Goal: Task Accomplishment & Management: Manage account settings

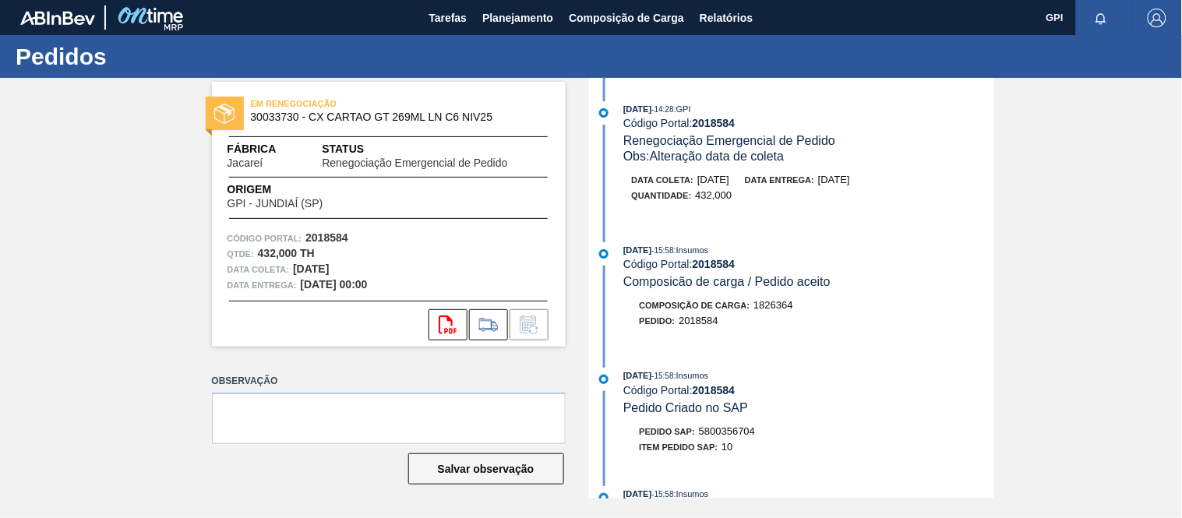
scroll to position [588, 0]
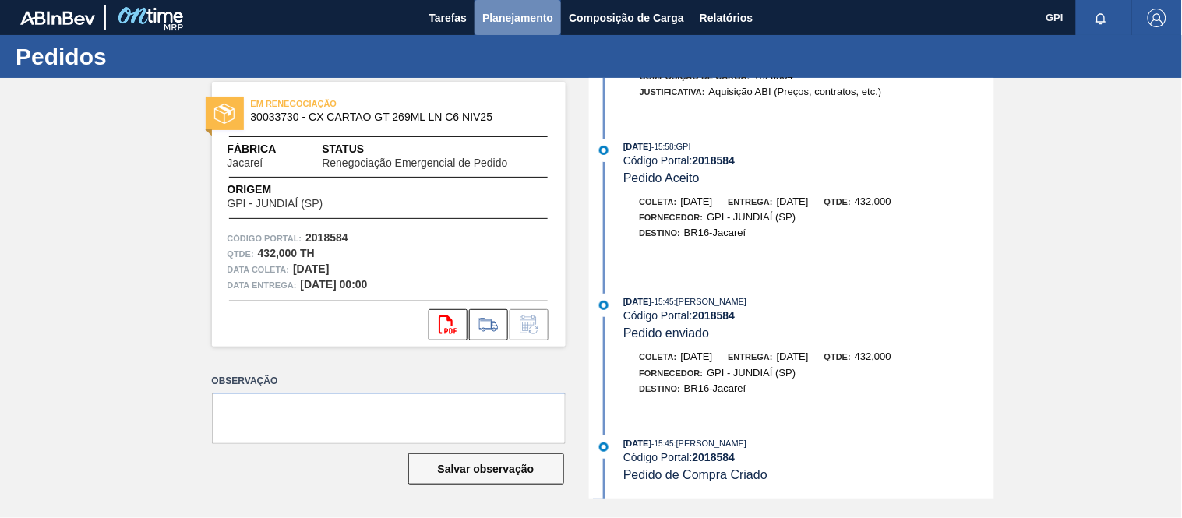
click at [504, 26] on span "Planejamento" at bounding box center [517, 18] width 71 height 19
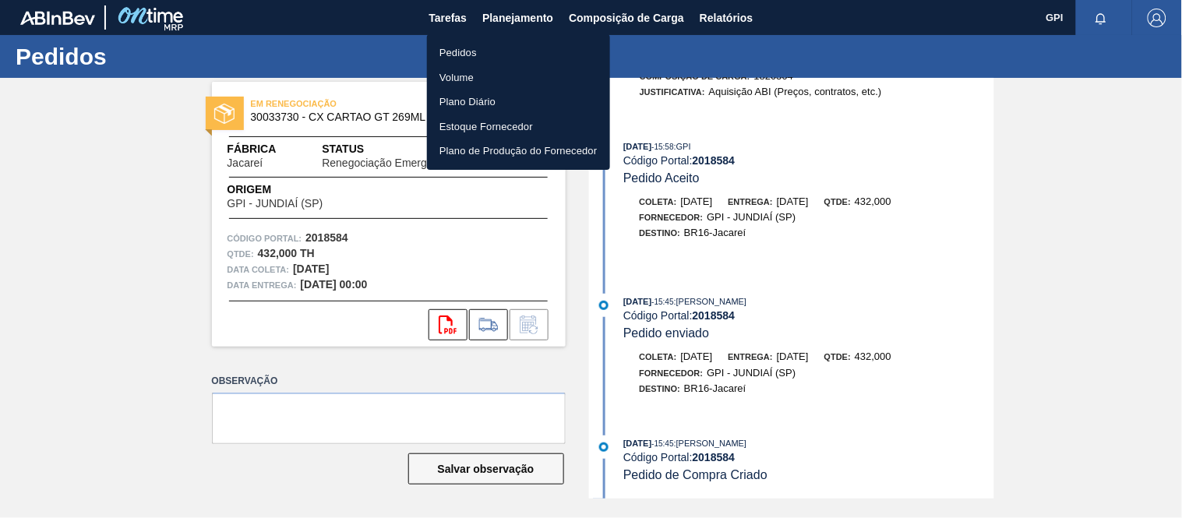
click at [468, 48] on li "Pedidos" at bounding box center [518, 53] width 183 height 25
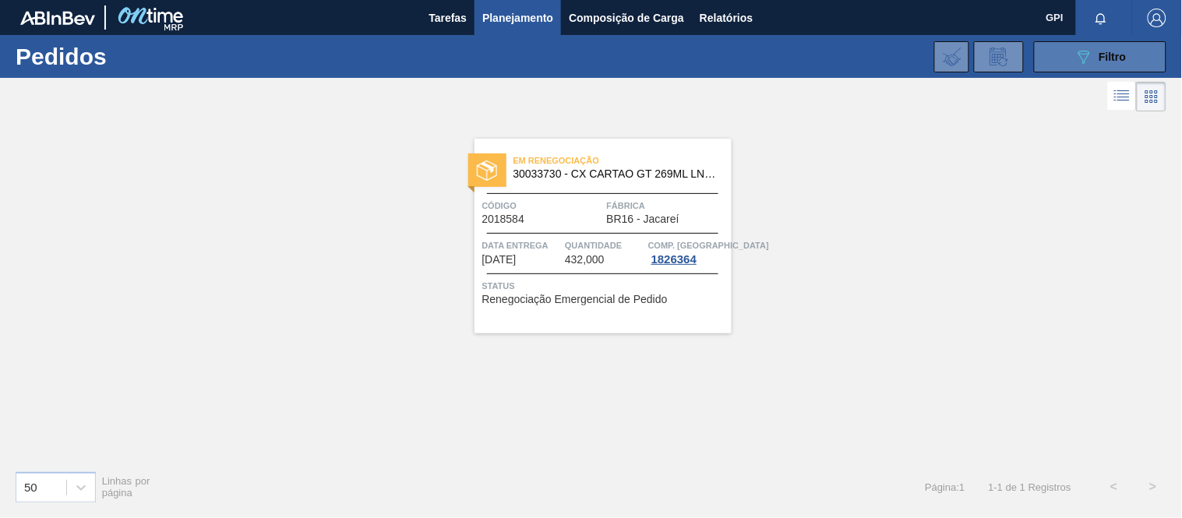
click at [1072, 51] on button "089F7B8B-B2A5-4AFE-B5C0-19BA573D28AC Filtro" at bounding box center [1100, 56] width 132 height 31
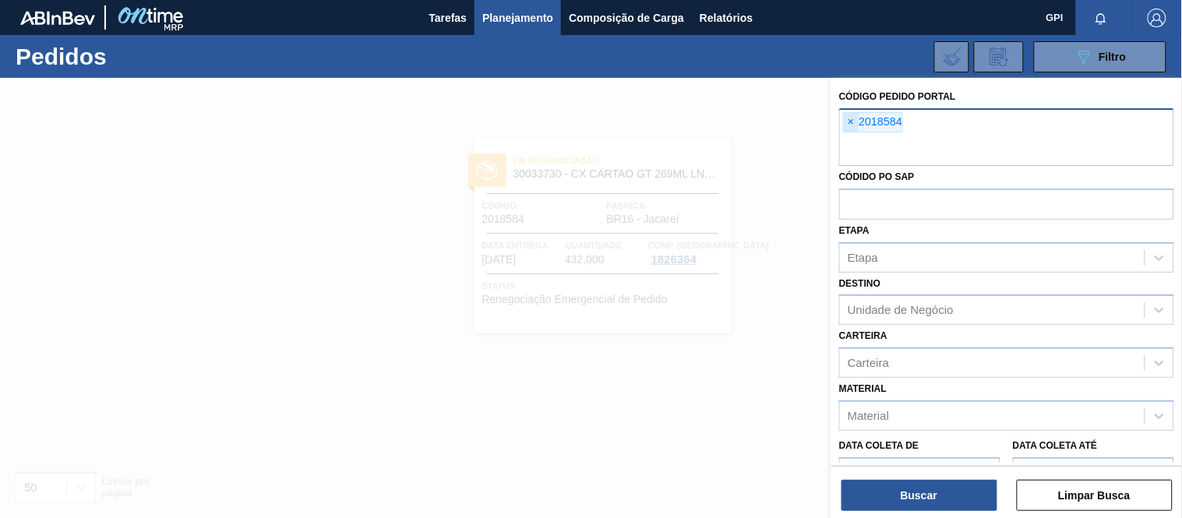
click at [844, 118] on span "×" at bounding box center [851, 122] width 15 height 19
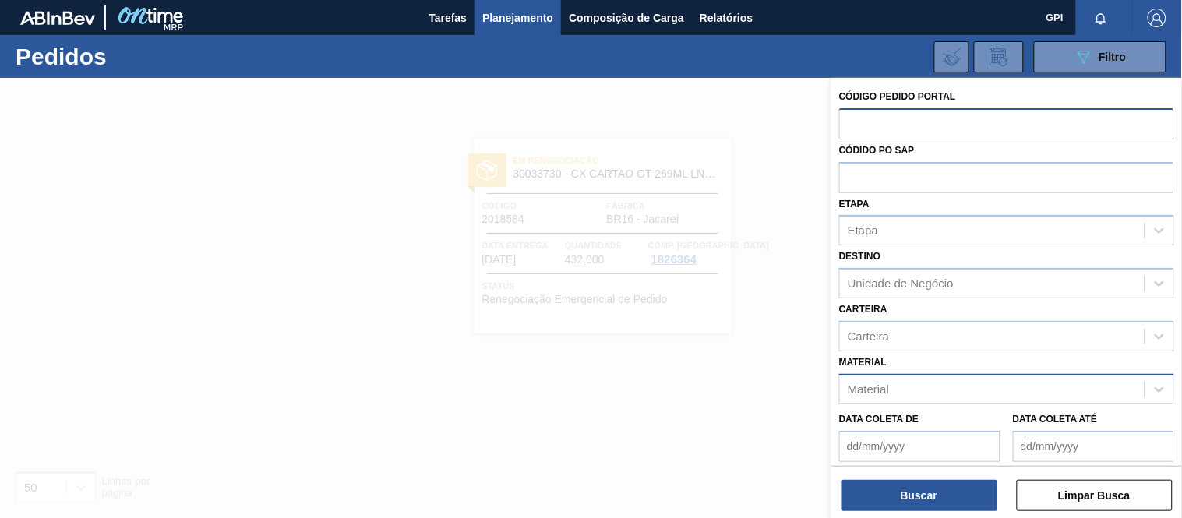
click at [902, 382] on div "Material" at bounding box center [992, 389] width 305 height 23
paste input "30034749"
type input "30034749"
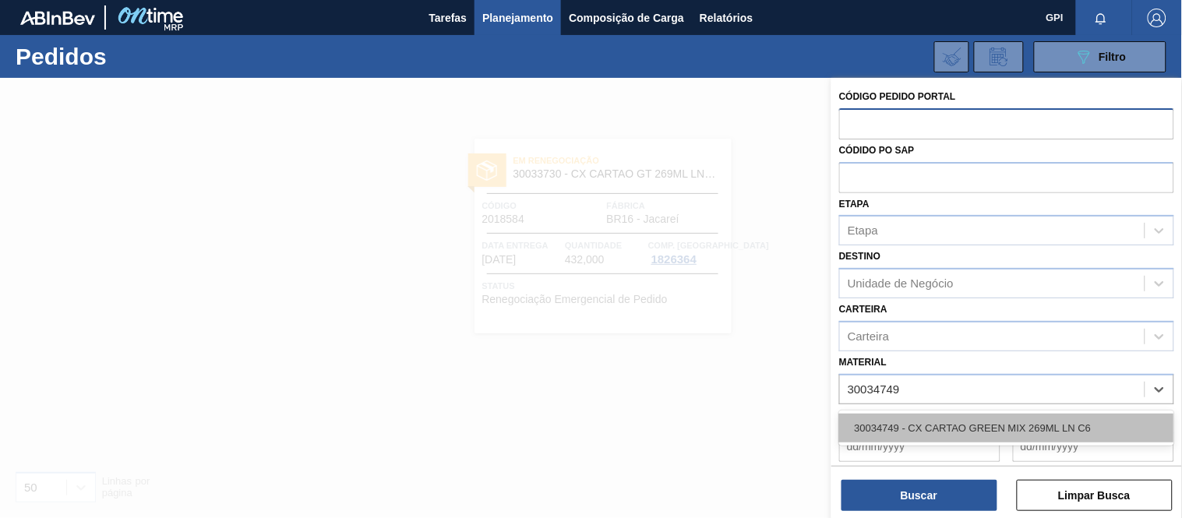
click at [910, 414] on div "30034749 - CX CARTAO GREEN MIX 269ML LN C6" at bounding box center [1006, 428] width 335 height 29
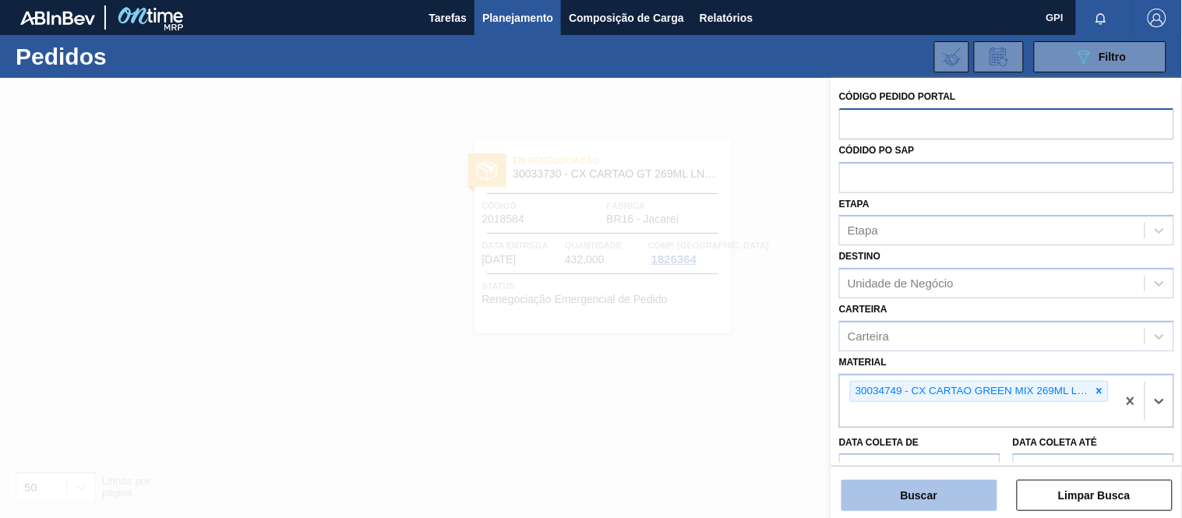
click at [911, 485] on button "Buscar" at bounding box center [919, 495] width 156 height 31
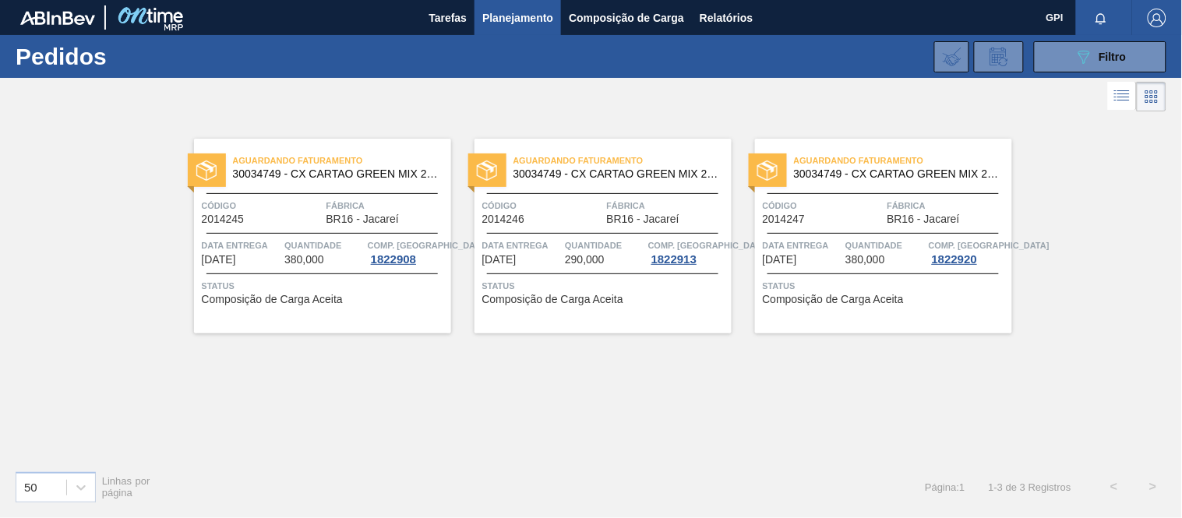
click at [506, 22] on span "Planejamento" at bounding box center [517, 18] width 71 height 19
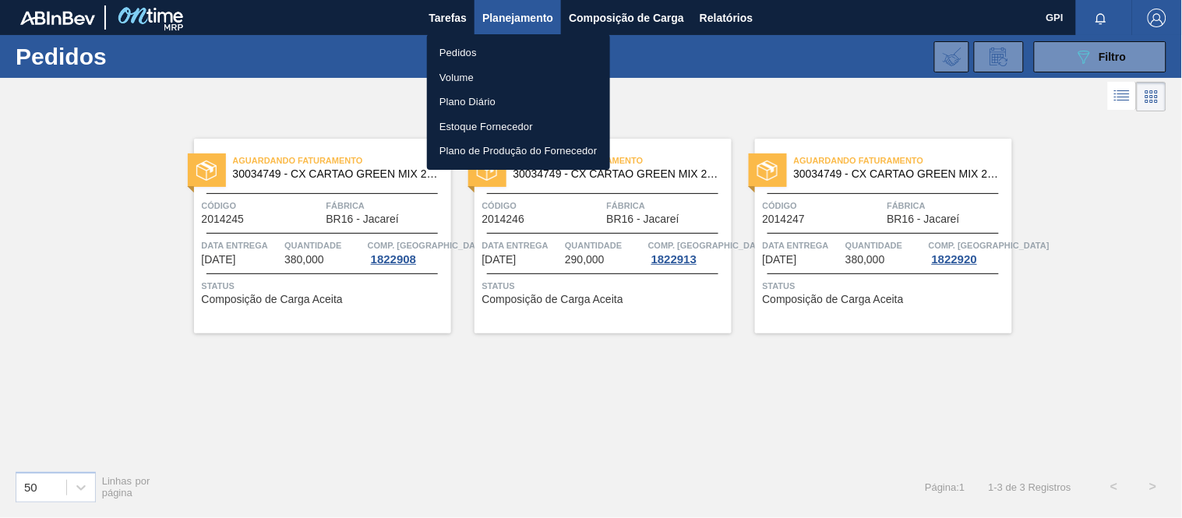
click at [456, 57] on li "Pedidos" at bounding box center [518, 53] width 183 height 25
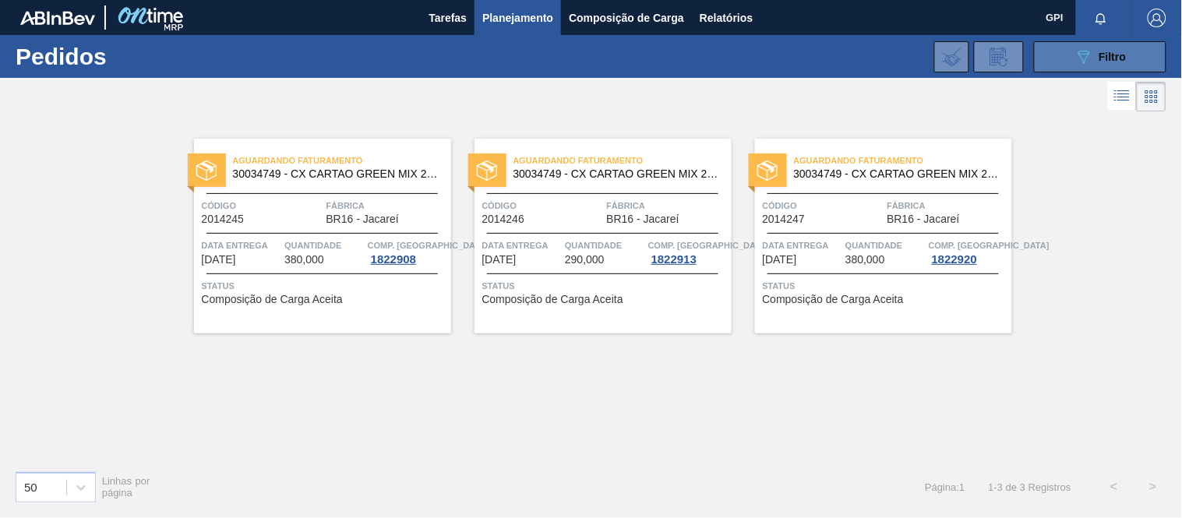
click at [1095, 56] on div "089F7B8B-B2A5-4AFE-B5C0-19BA573D28AC Filtro" at bounding box center [1100, 57] width 52 height 19
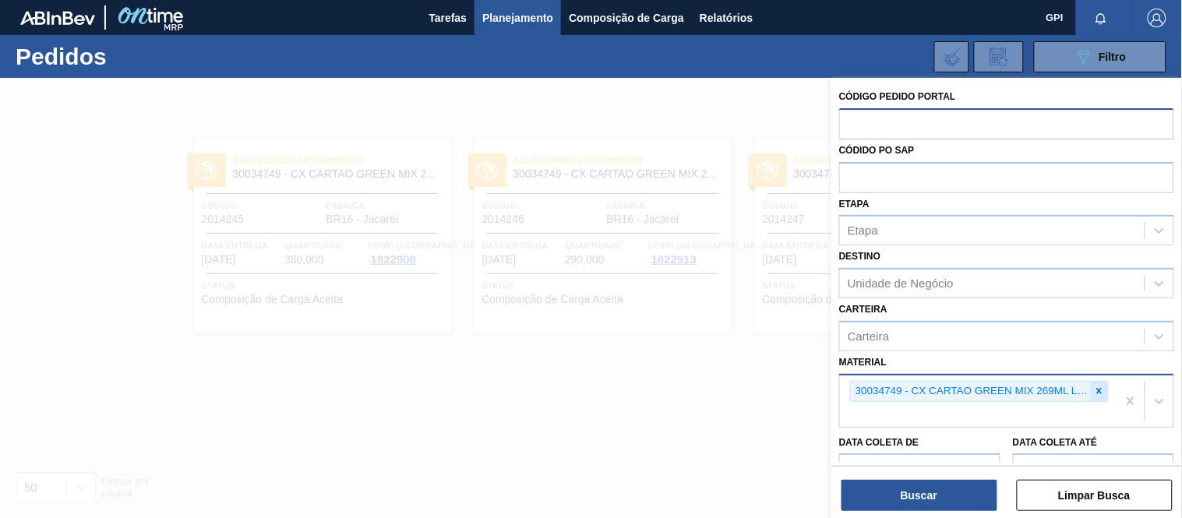
click at [1101, 386] on icon at bounding box center [1099, 391] width 11 height 11
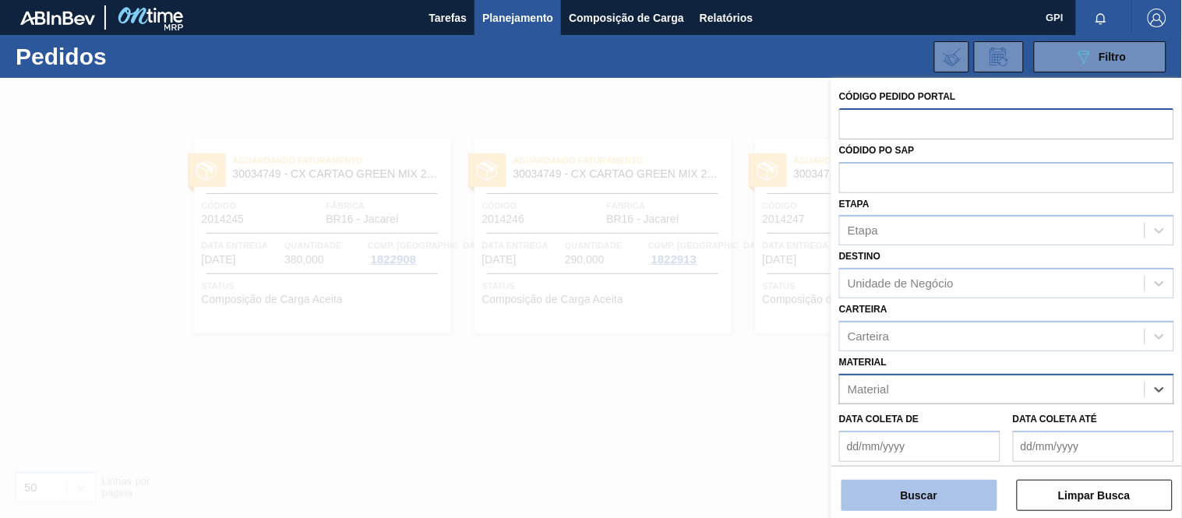
click at [964, 489] on button "Buscar" at bounding box center [919, 495] width 156 height 31
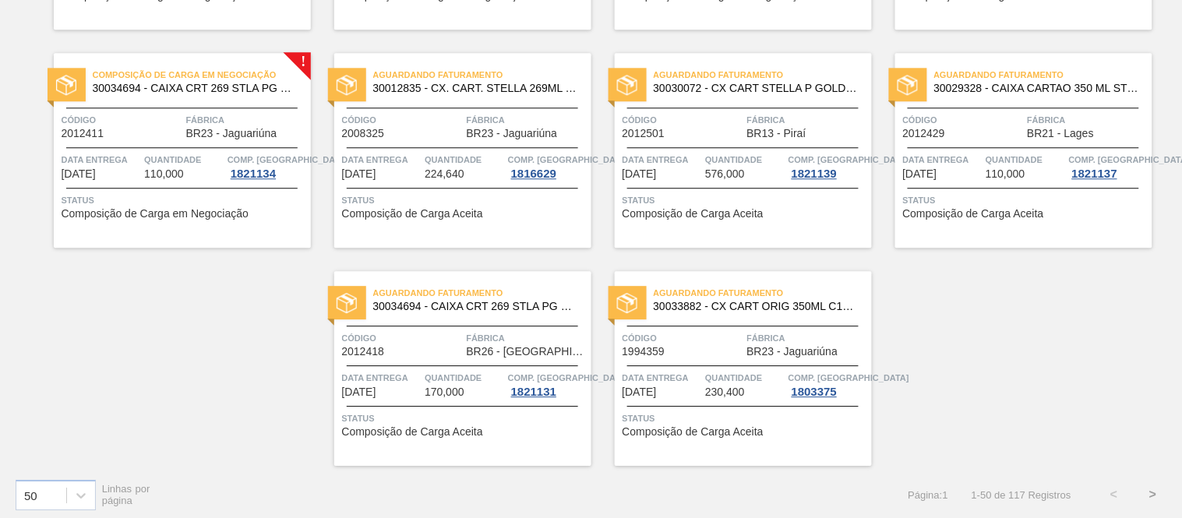
scroll to position [2489, 0]
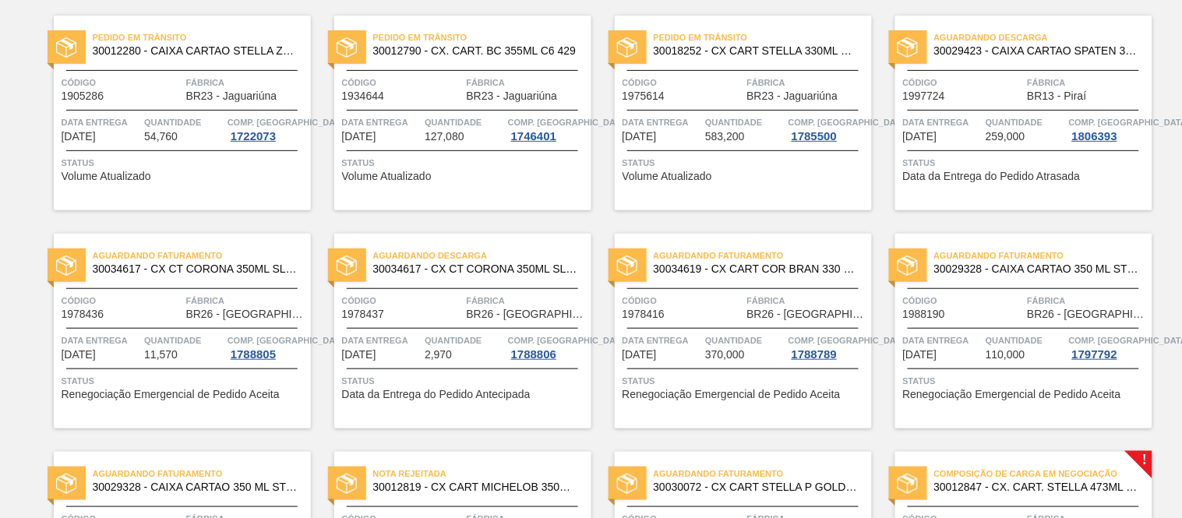
scroll to position [0, 0]
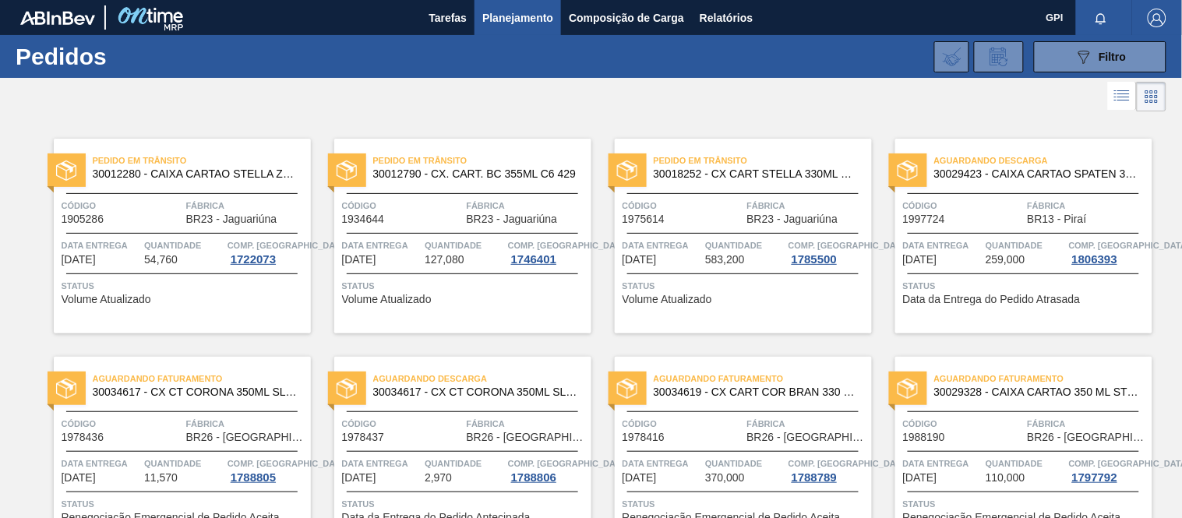
click at [565, 106] on div at bounding box center [591, 96] width 1182 height 37
click at [1054, 51] on button "089F7B8B-B2A5-4AFE-B5C0-19BA573D28AC Filtro" at bounding box center [1100, 56] width 132 height 31
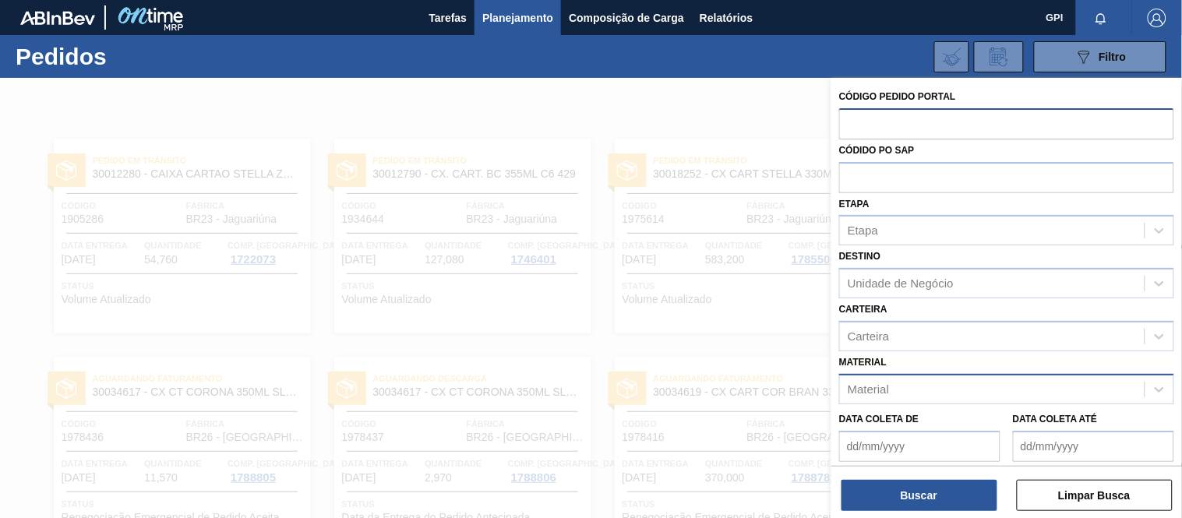
click at [870, 122] on input "text" at bounding box center [1006, 123] width 335 height 30
paste input "2014245"
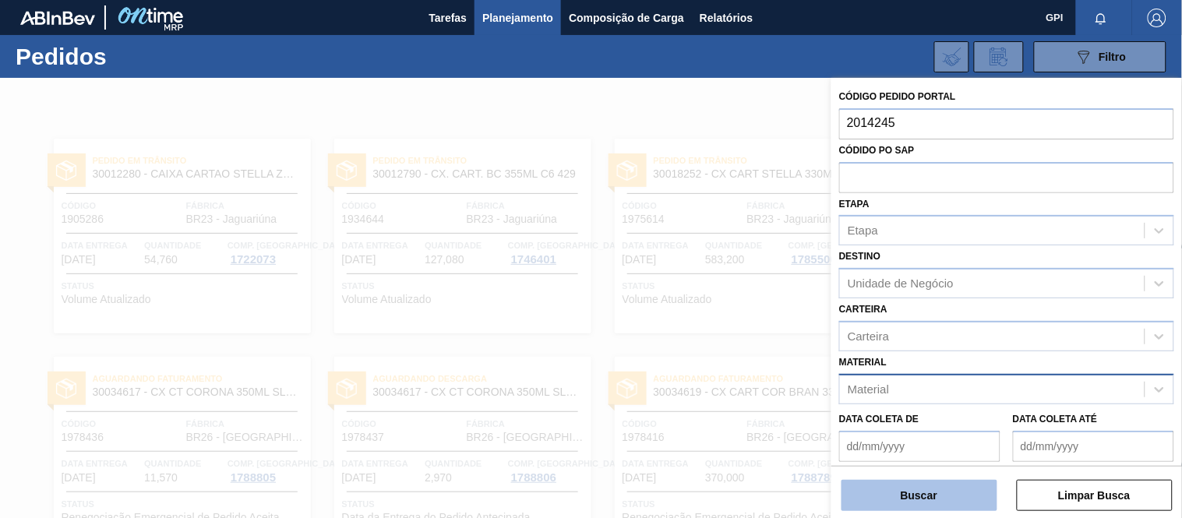
type input "2014245"
click at [905, 491] on button "Buscar" at bounding box center [919, 495] width 156 height 31
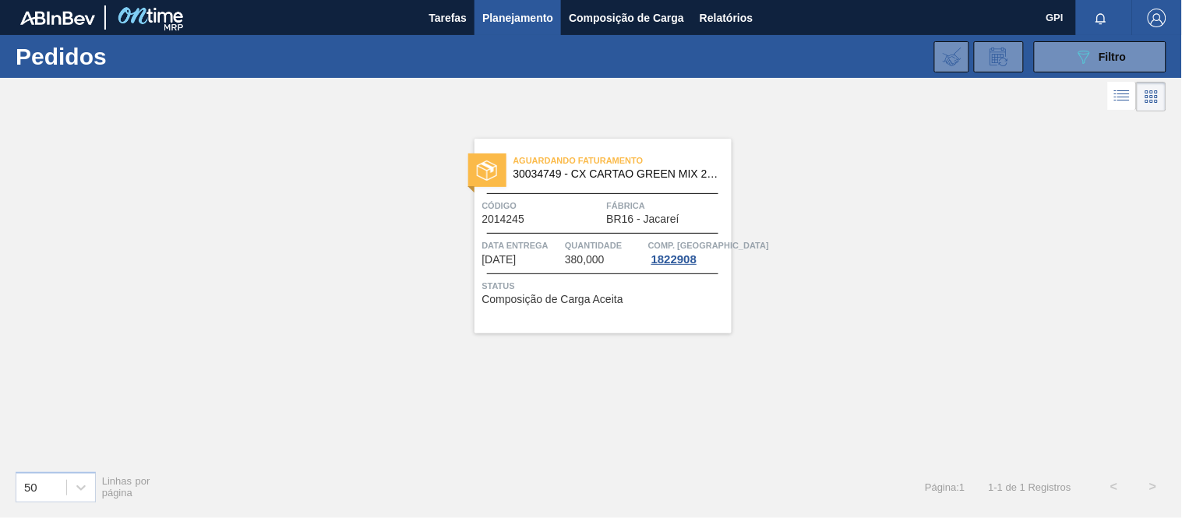
click at [608, 226] on div "Aguardando Faturamento 30034749 - CX CARTAO GREEN MIX 269ML LN C6 Código 201424…" at bounding box center [602, 236] width 257 height 195
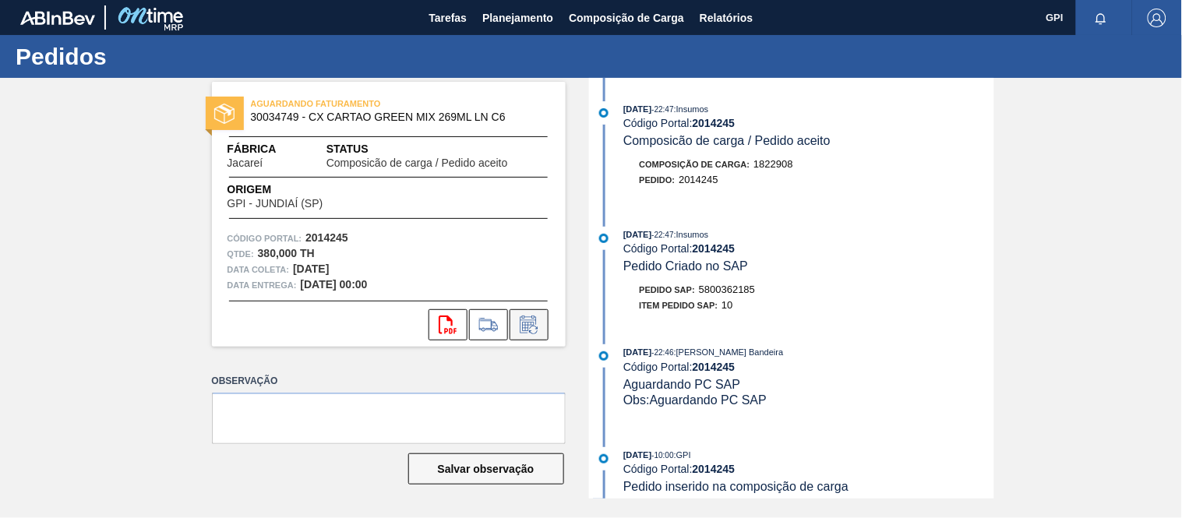
click at [528, 327] on icon at bounding box center [528, 324] width 25 height 19
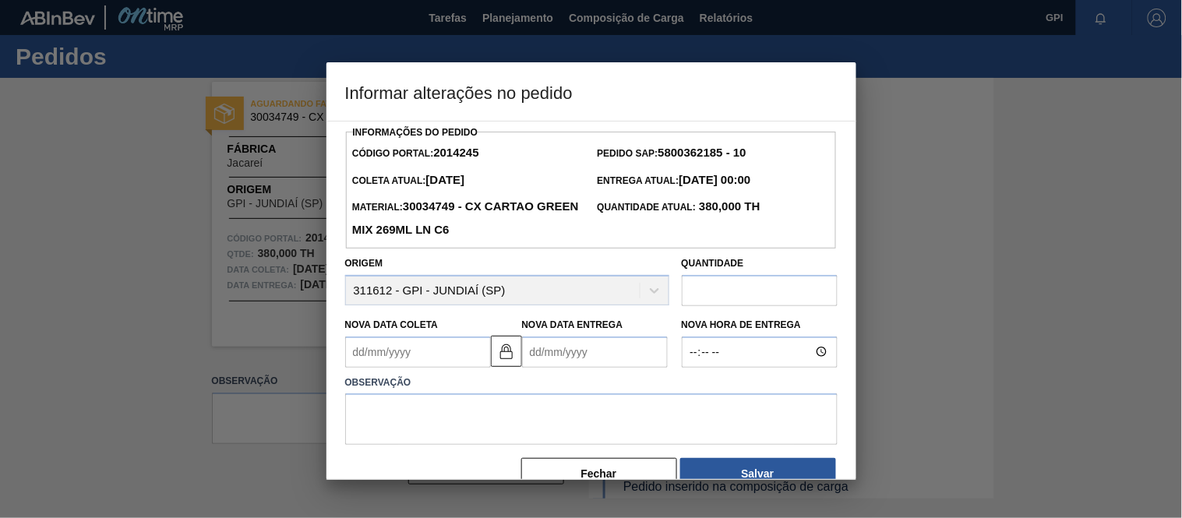
click at [456, 365] on Coleta2014245 "Nova Data Coleta" at bounding box center [418, 351] width 146 height 31
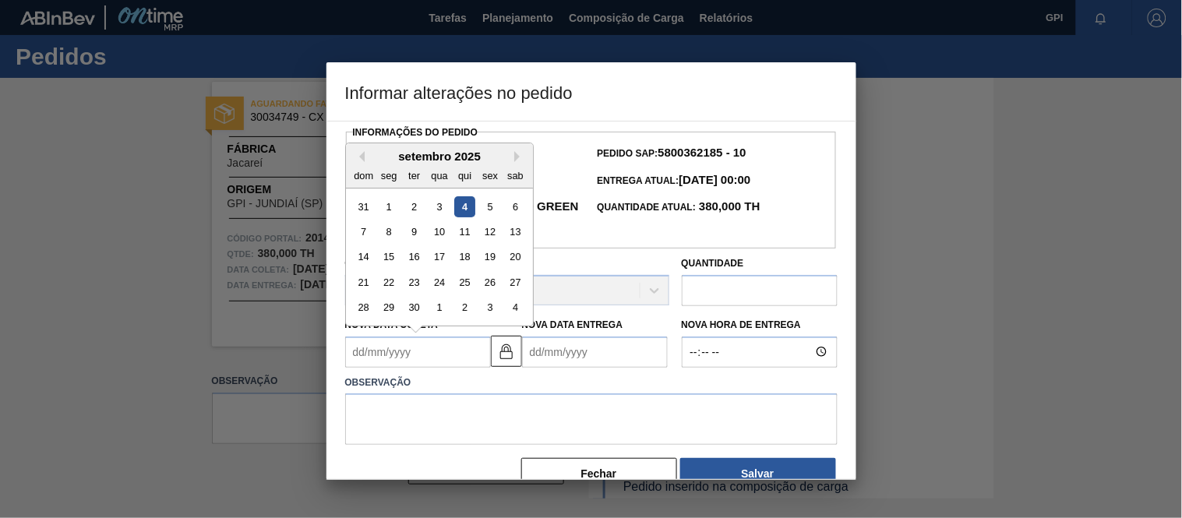
type Coleta2014245 "1"
type Entrega2014245 "[DATE]"
type Coleta2014245 "11"
type Entrega2014245 "[DATE]"
type Coleta2014245 "1"
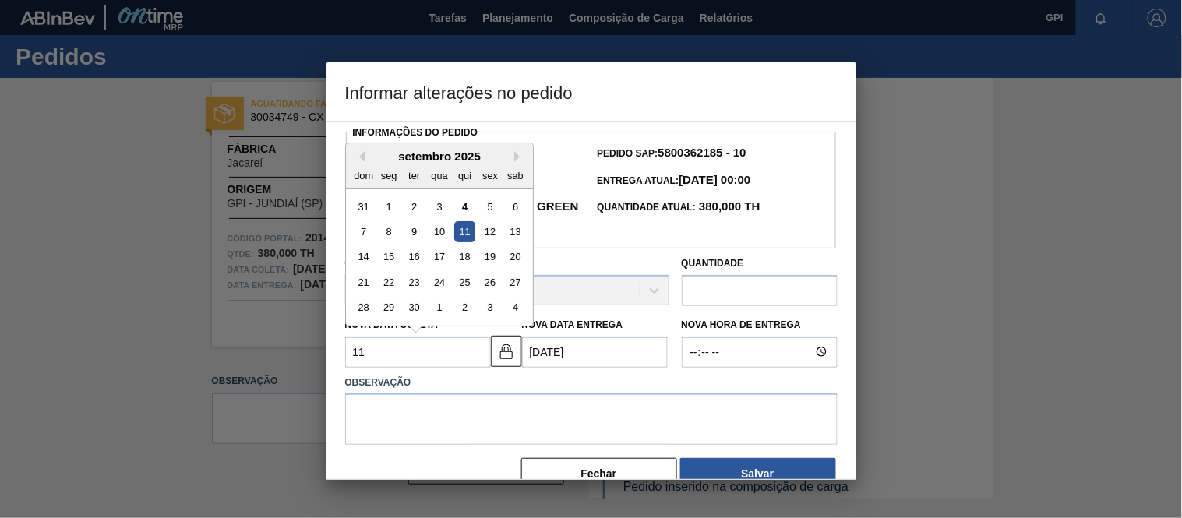
type Entrega2014245 "[DATE]"
click at [439, 235] on div "10" at bounding box center [438, 231] width 21 height 21
type Coleta2014245 "[DATE]"
type Entrega2014245 "[DATE]"
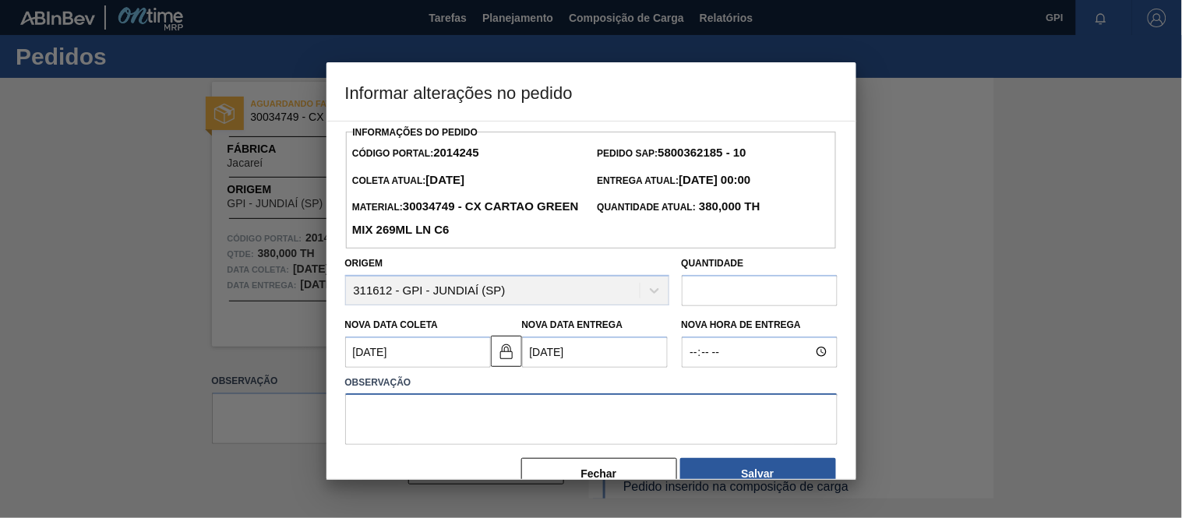
click at [405, 421] on textarea at bounding box center [591, 418] width 492 height 51
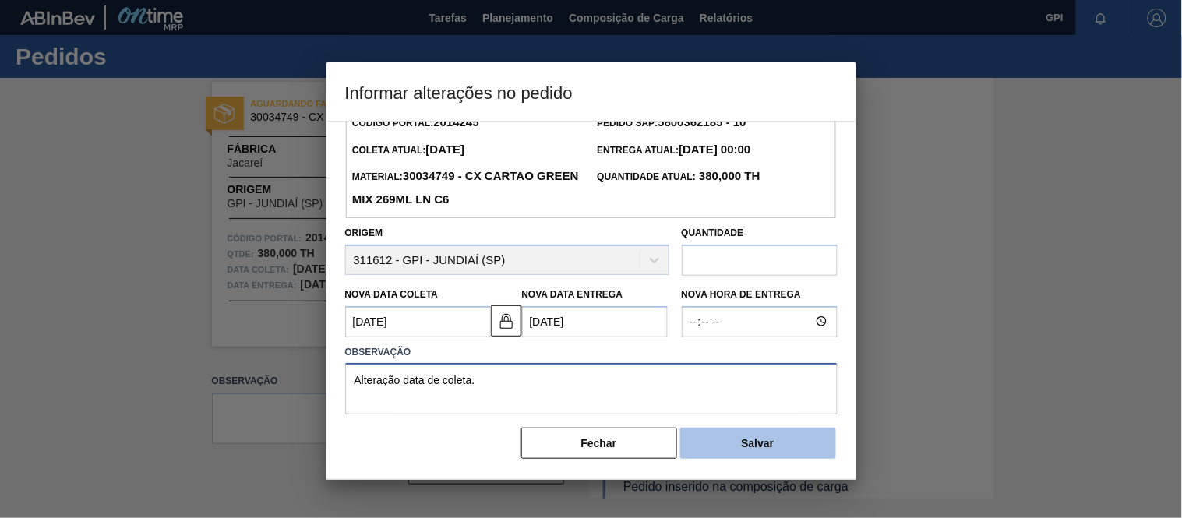
type textarea "Alteração data de coleta."
click at [746, 445] on button "Salvar" at bounding box center [758, 443] width 156 height 31
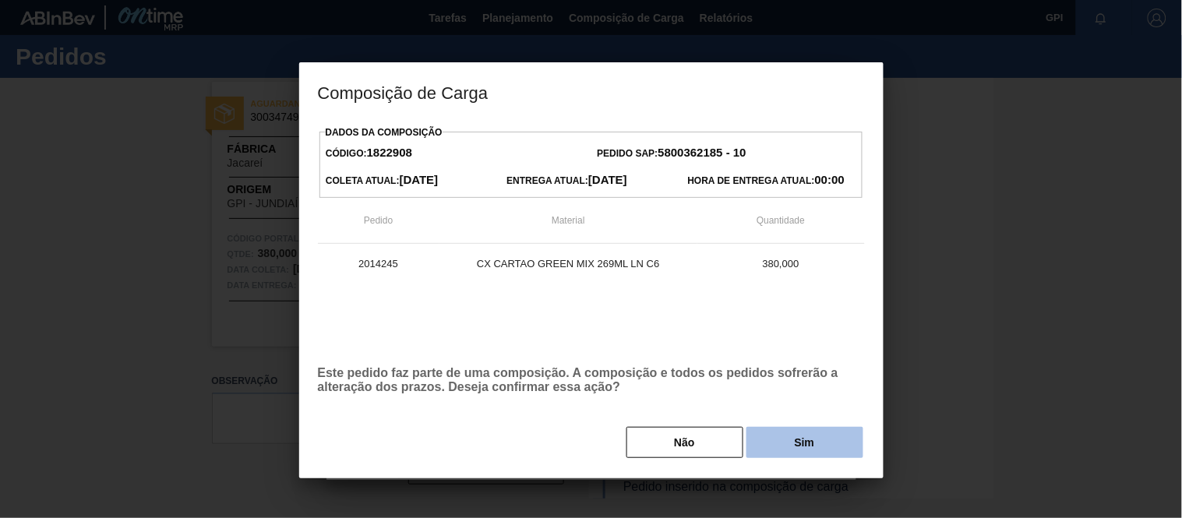
click at [776, 452] on button "Sim" at bounding box center [804, 442] width 117 height 31
